Goal: Information Seeking & Learning: Learn about a topic

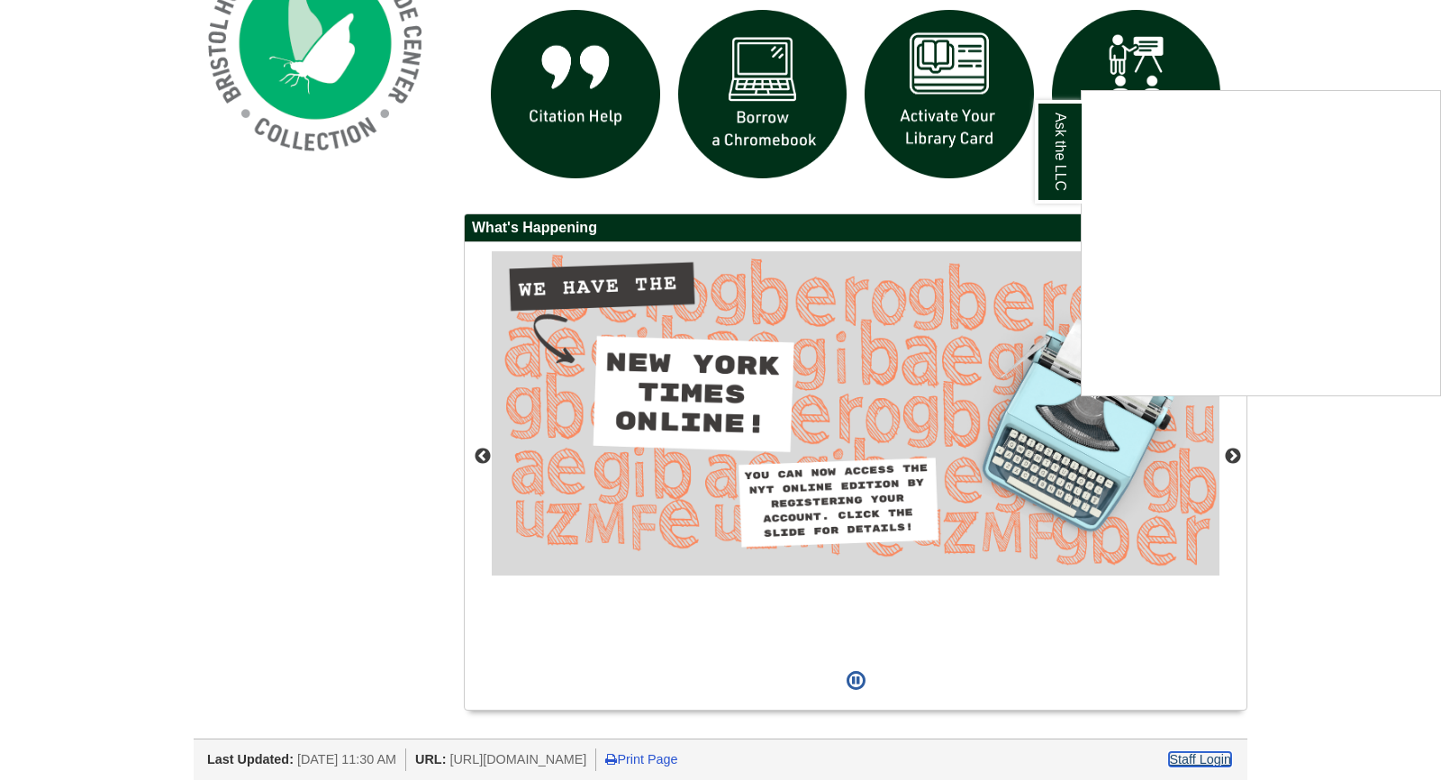
scroll to position [1110, 0]
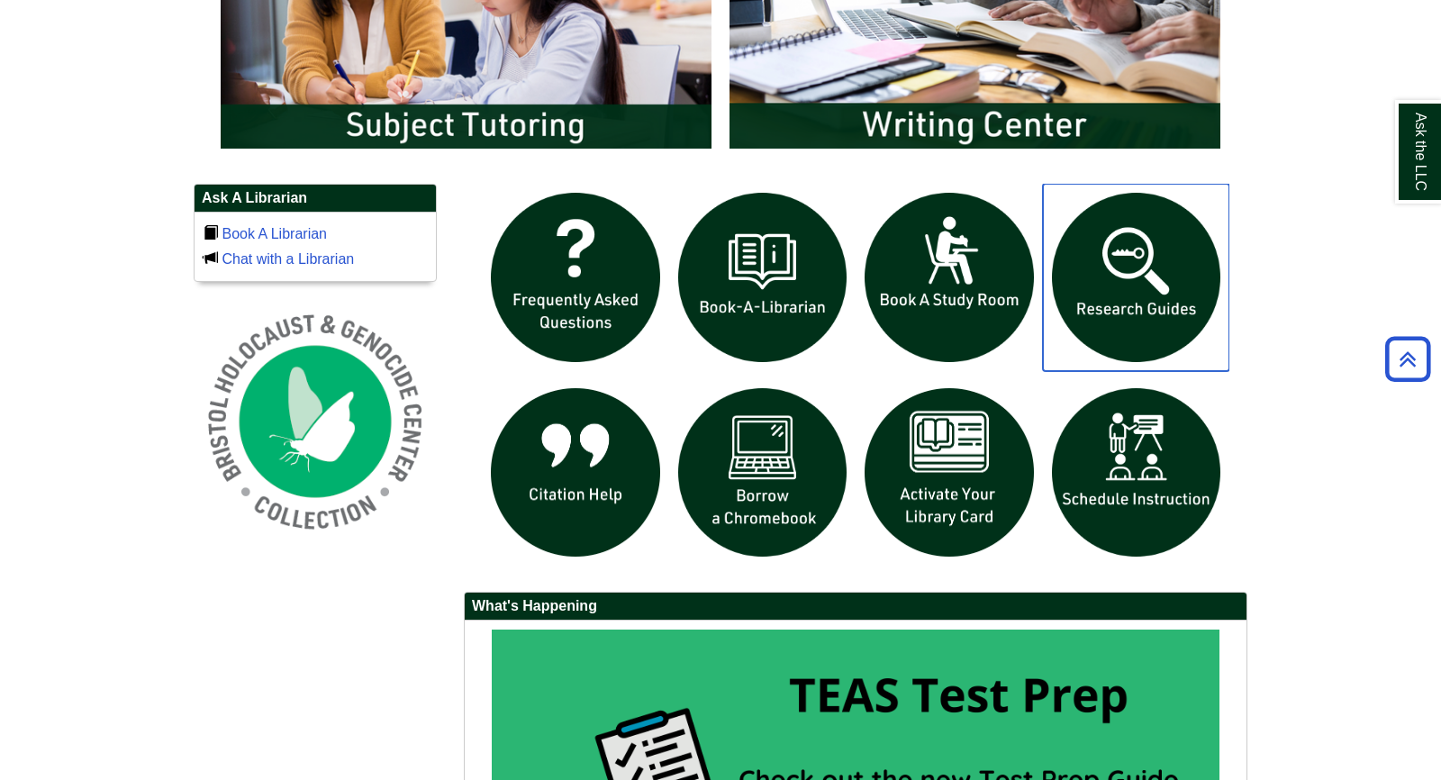
click at [1174, 270] on img "slideshow" at bounding box center [1136, 277] width 187 height 187
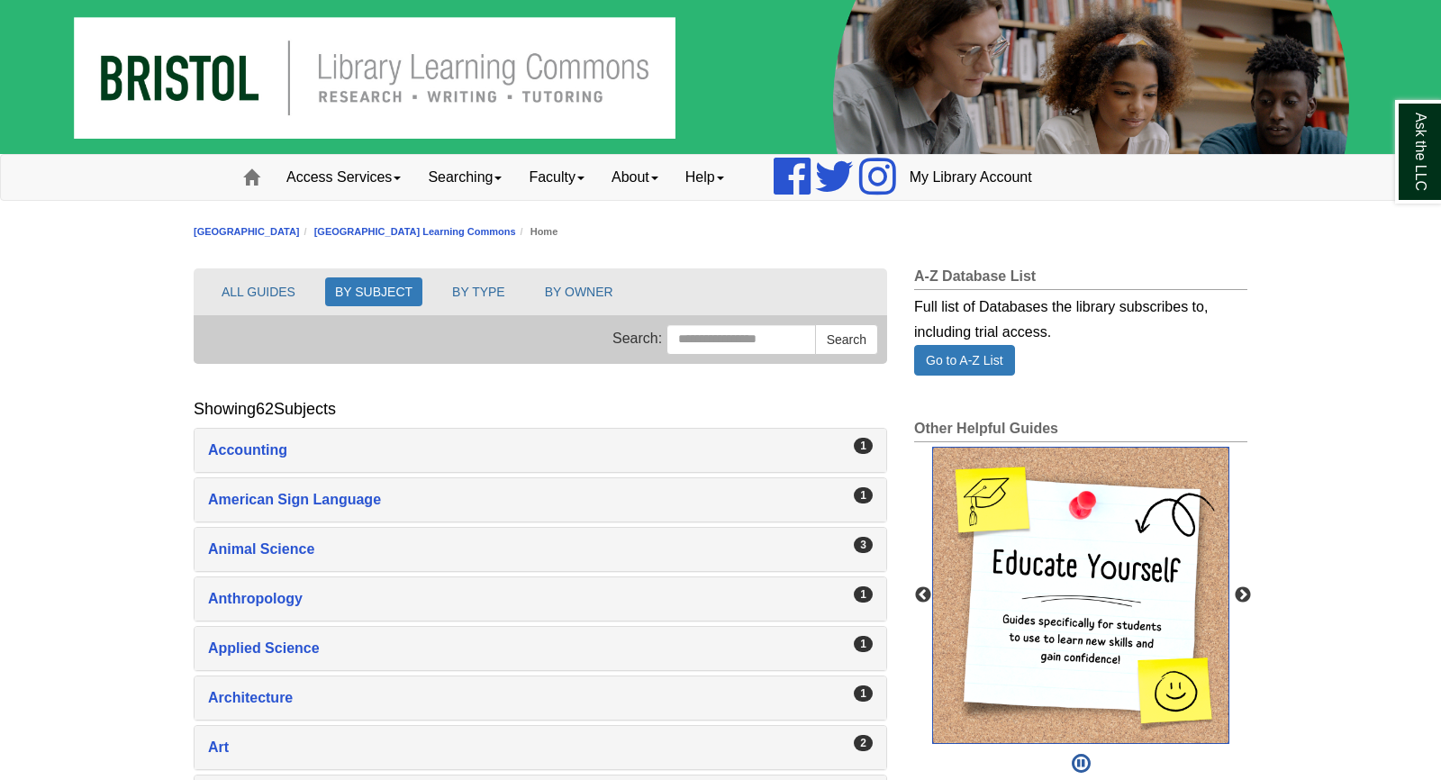
click at [1038, 585] on img "slideshow" at bounding box center [1080, 595] width 297 height 297
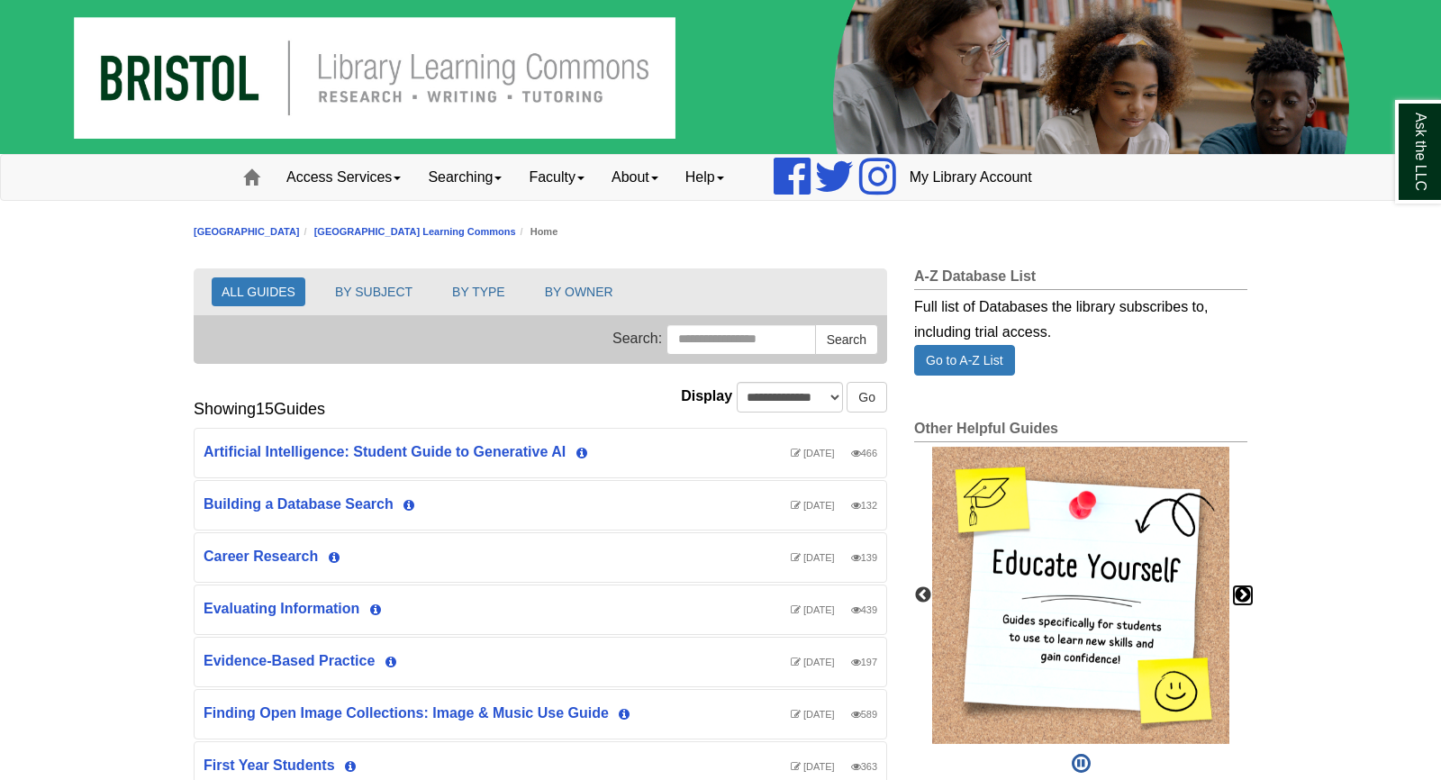
click at [1246, 596] on button "Next" at bounding box center [1243, 595] width 18 height 18
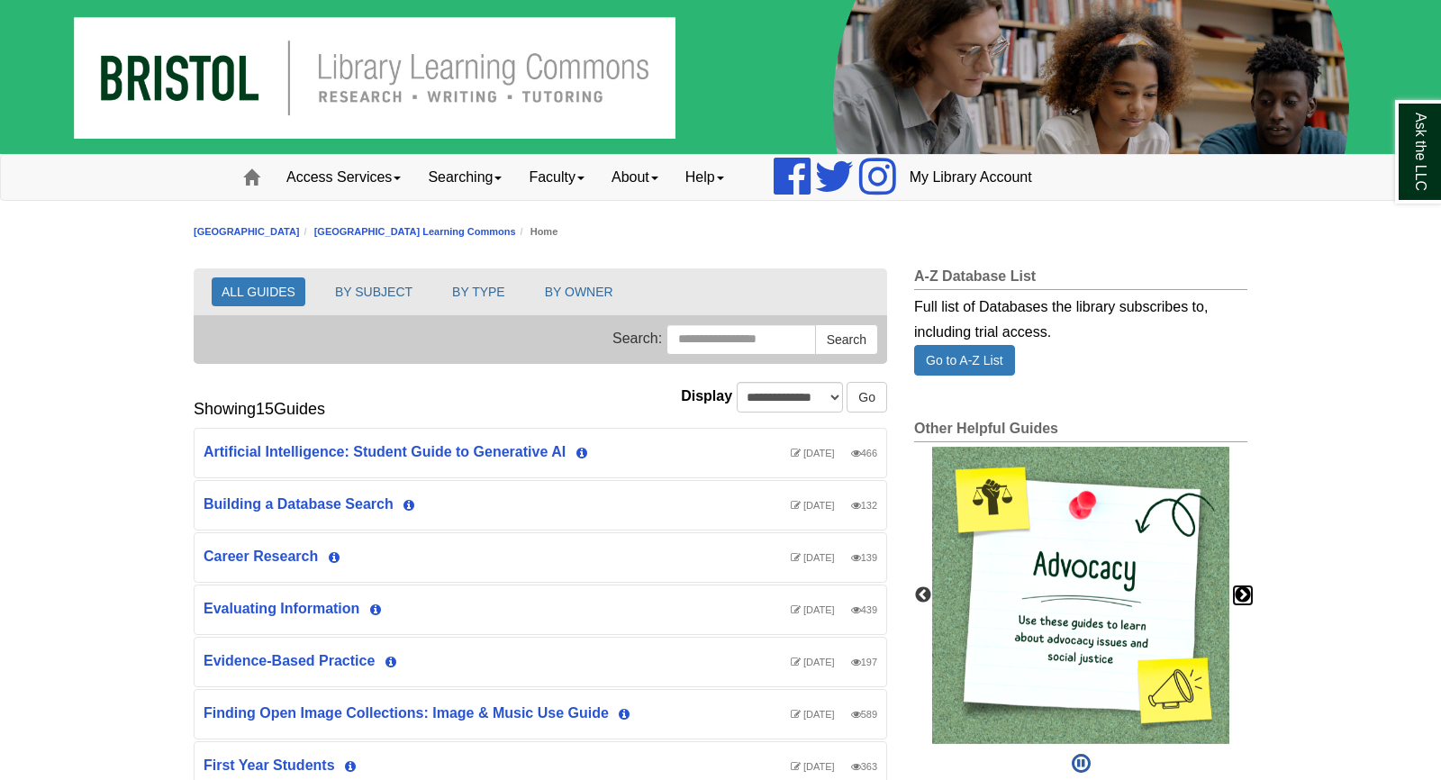
click at [1246, 596] on button "Next" at bounding box center [1243, 595] width 18 height 18
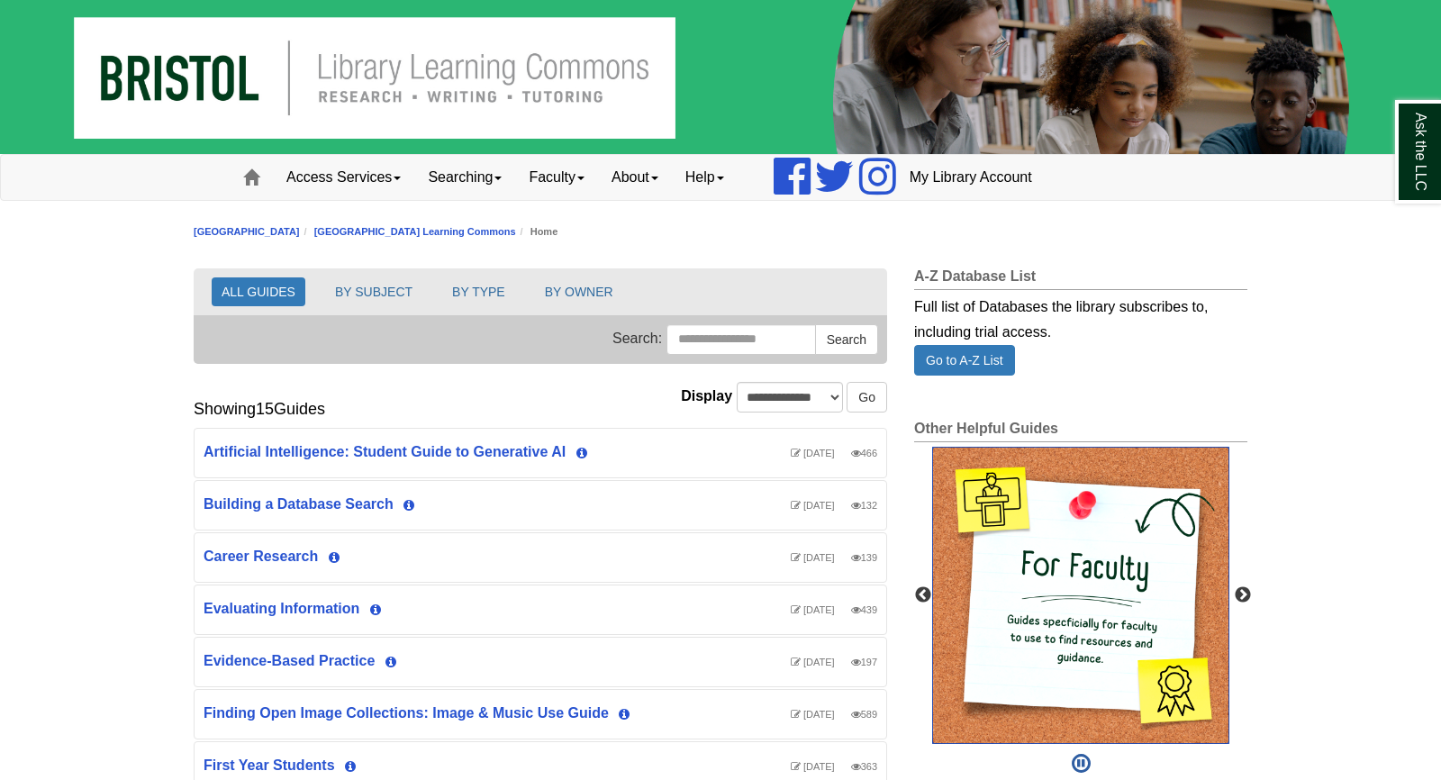
click at [1131, 581] on img "slideshow" at bounding box center [1080, 595] width 297 height 297
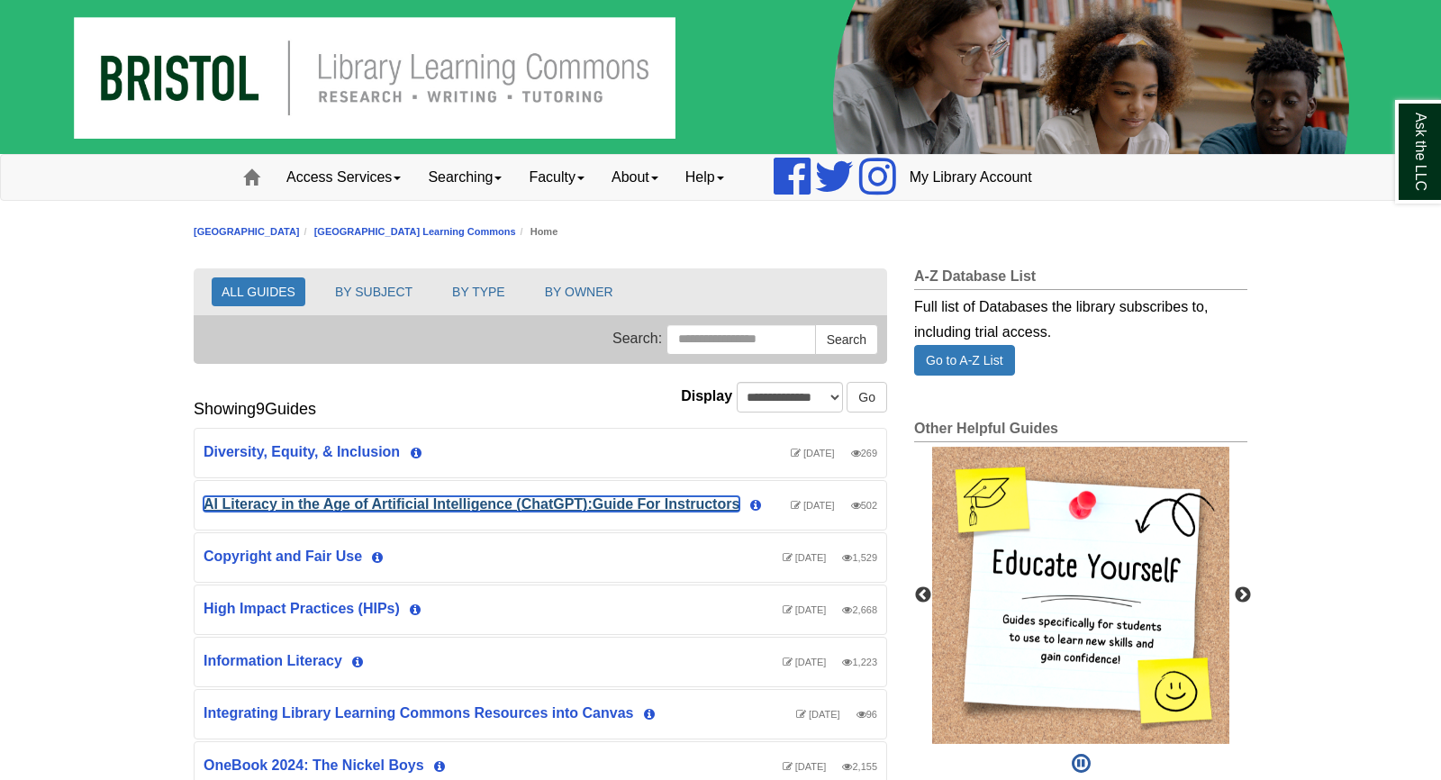
click at [315, 504] on link "AI Literacy in the Age of Artificial Intelligence (ChatGPT):Guide For Instructo…" at bounding box center [472, 503] width 536 height 15
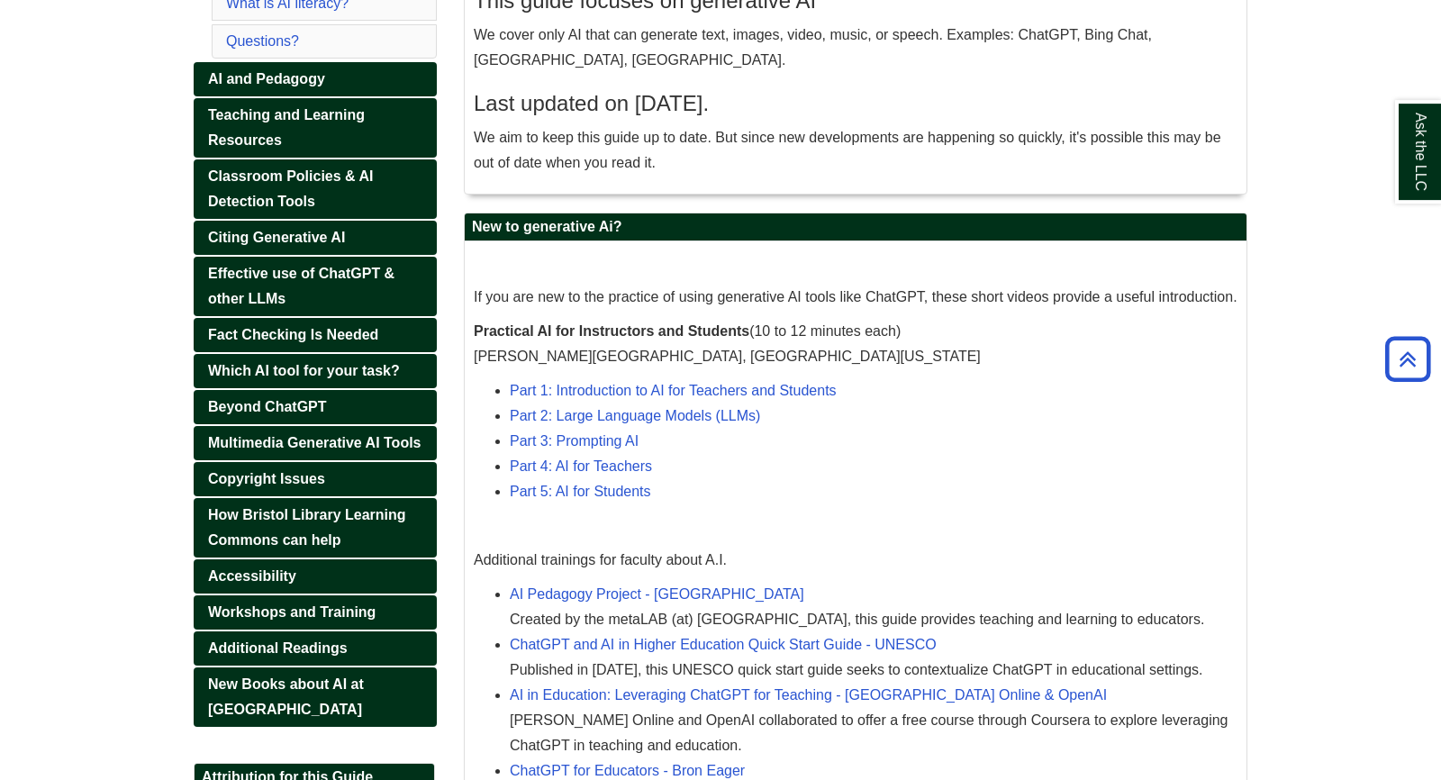
scroll to position [473, 0]
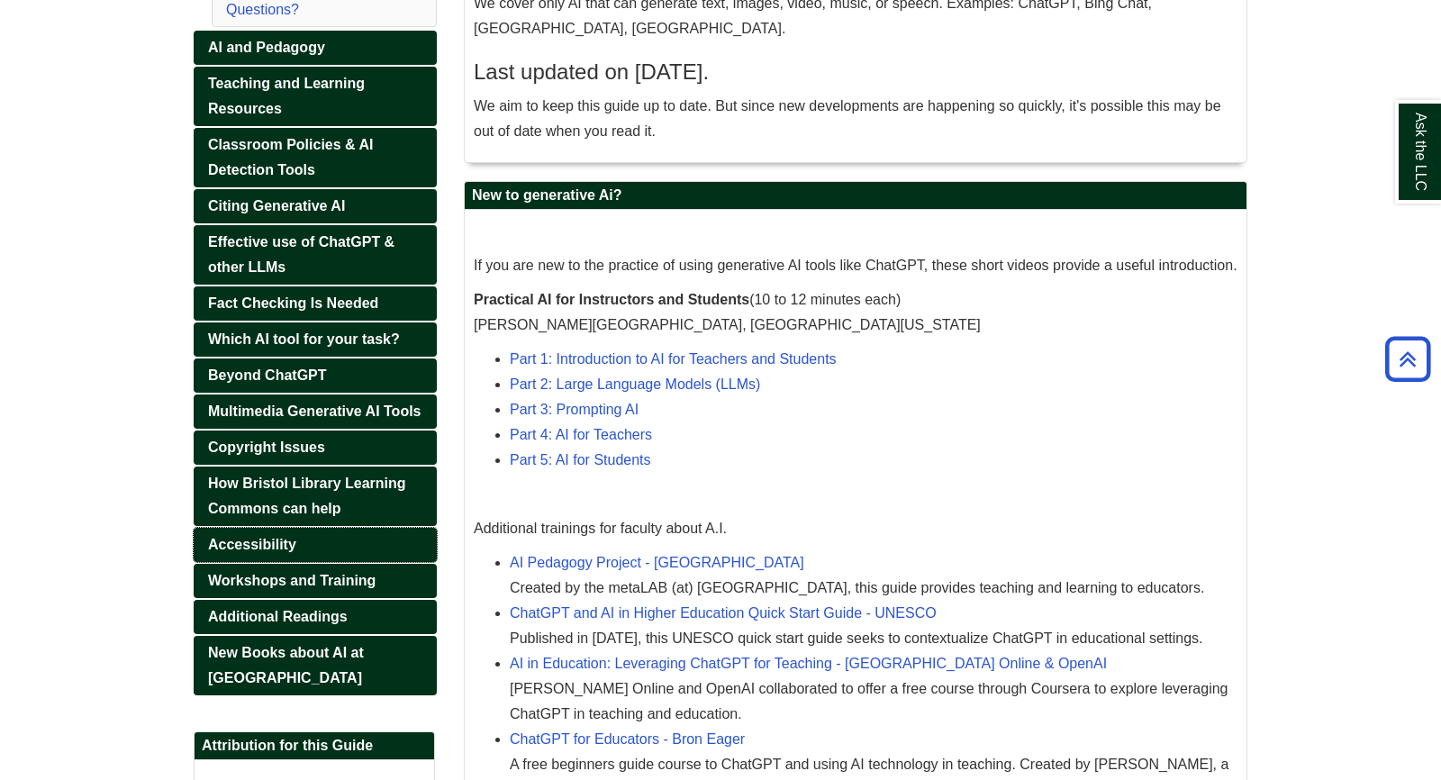
click at [262, 548] on link "Accessibility" at bounding box center [315, 545] width 243 height 34
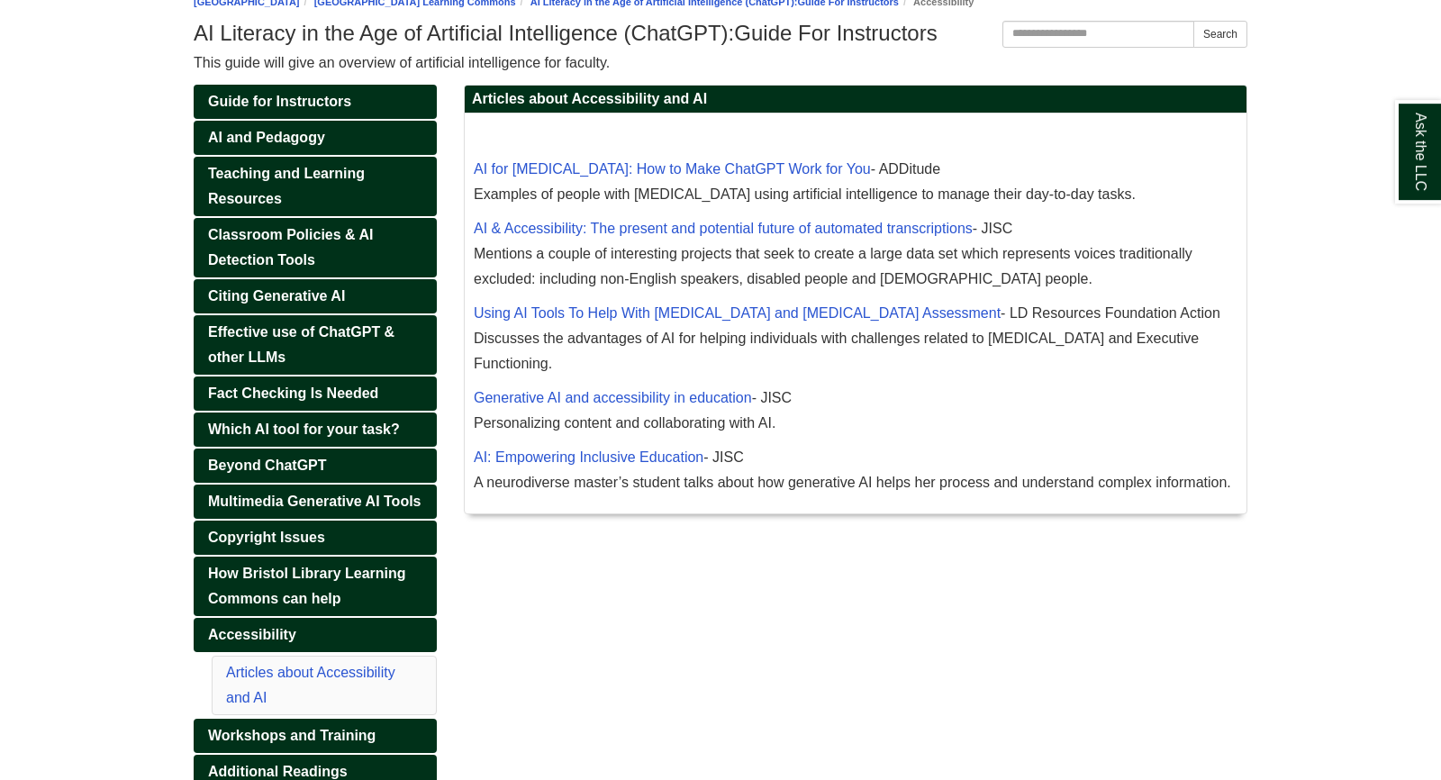
scroll to position [284, 0]
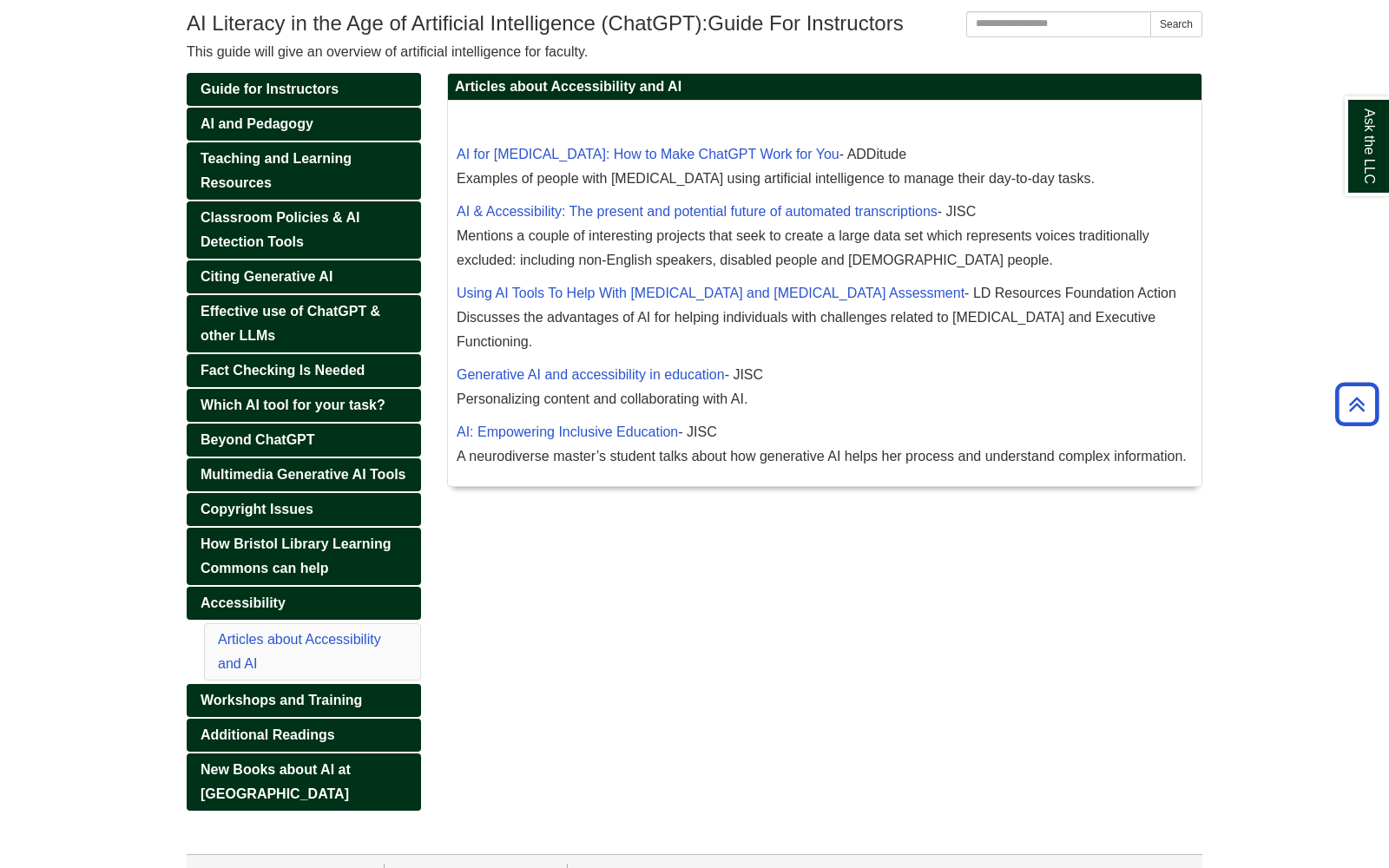
scroll to position [230, 0]
